Goal: Information Seeking & Learning: Learn about a topic

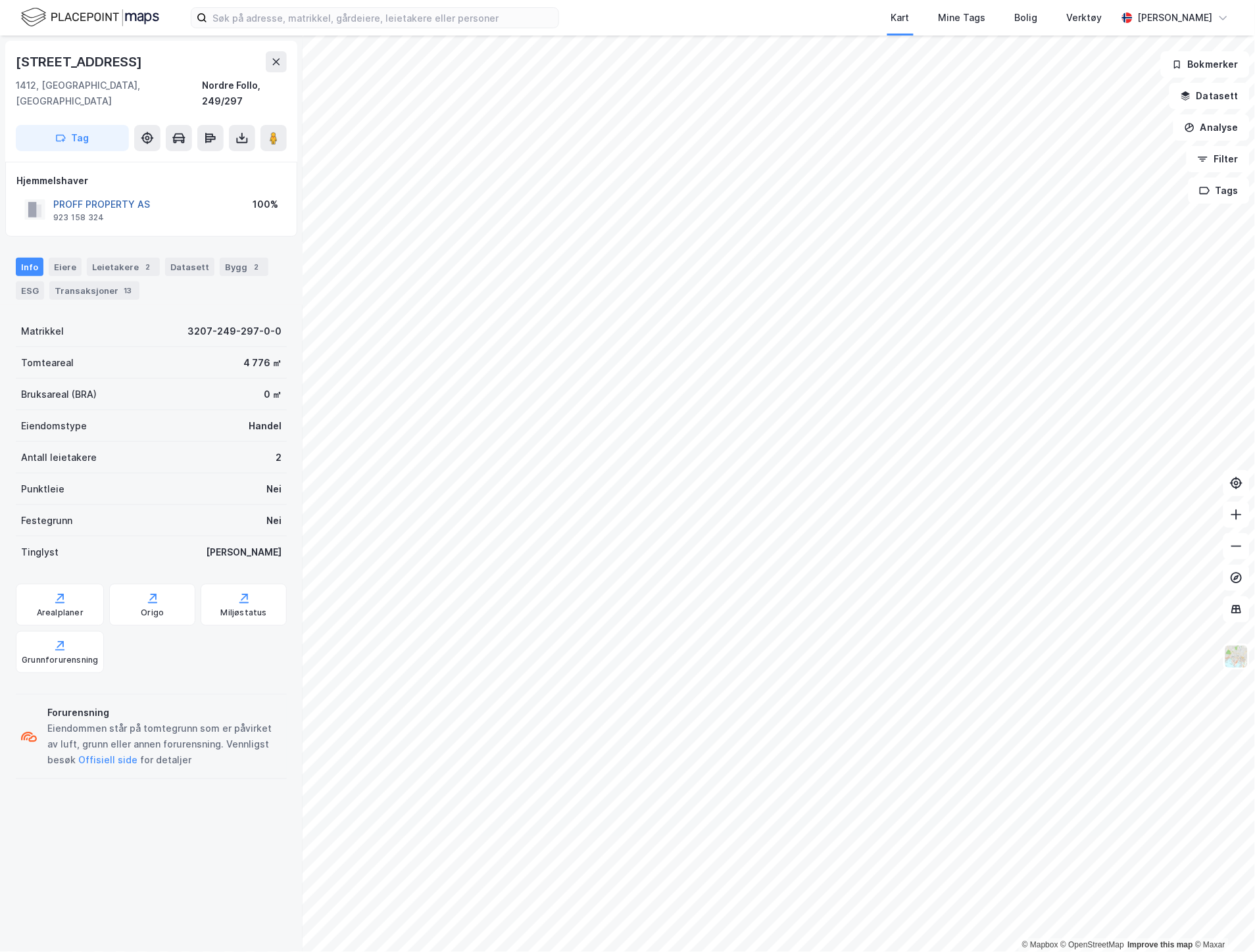
click at [0, 0] on button "PROFF PROPERTY AS" at bounding box center [0, 0] width 0 height 0
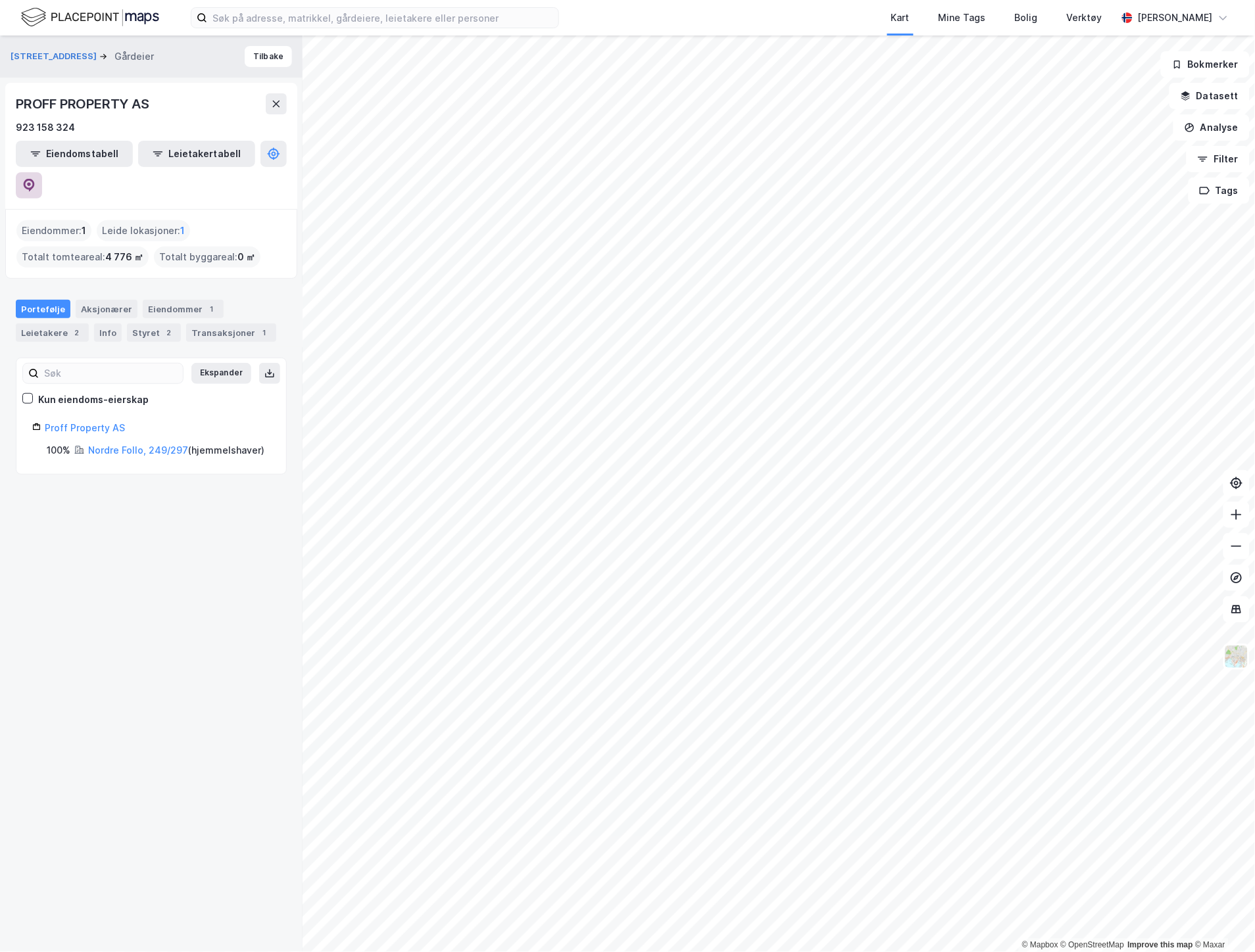
click at [36, 179] on icon at bounding box center [29, 185] width 13 height 13
click at [317, 24] on input at bounding box center [383, 18] width 351 height 20
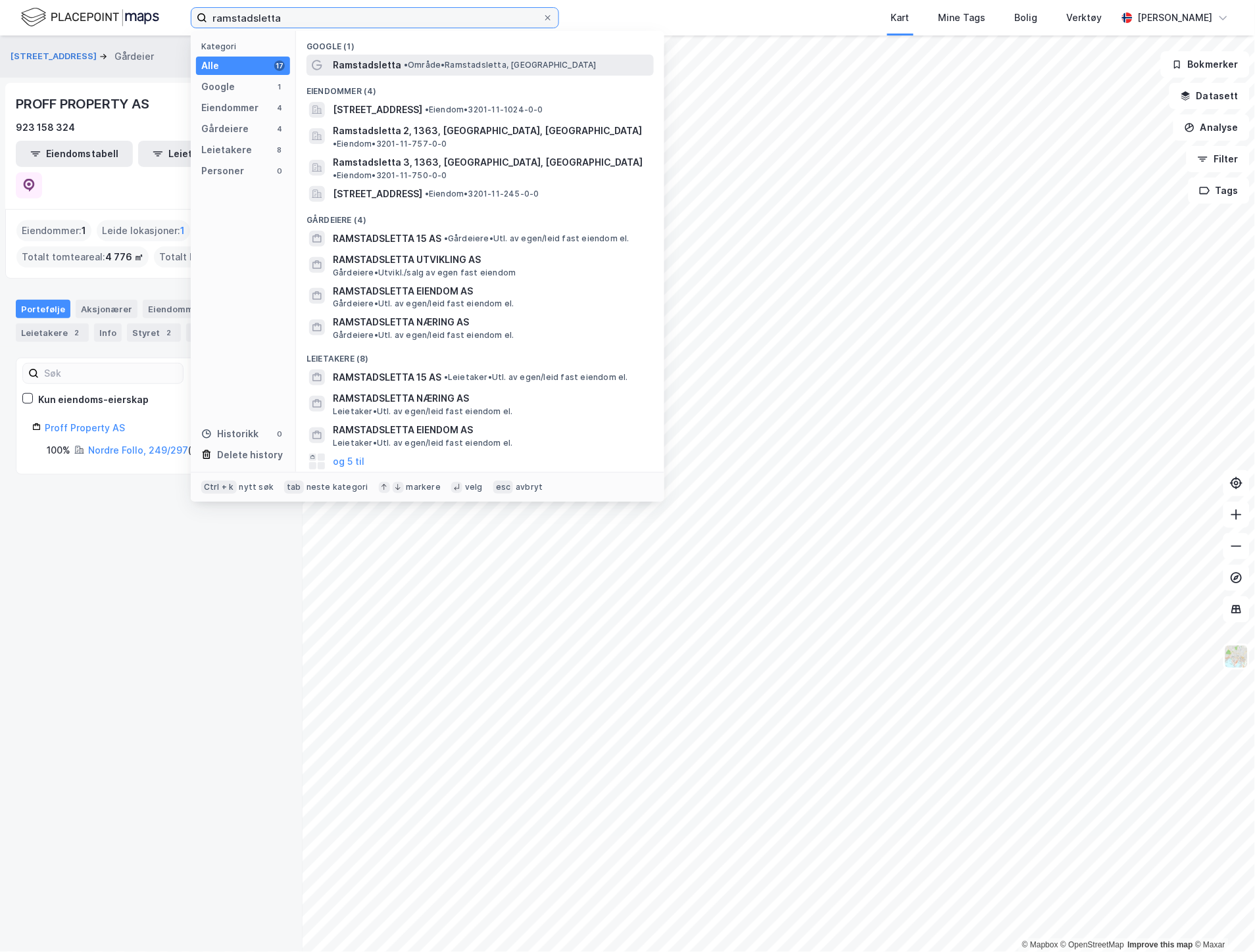
type input "ramstadsletta"
click at [370, 64] on span "Ramstadsletta" at bounding box center [367, 65] width 68 height 16
